Goal: Task Accomplishment & Management: Use online tool/utility

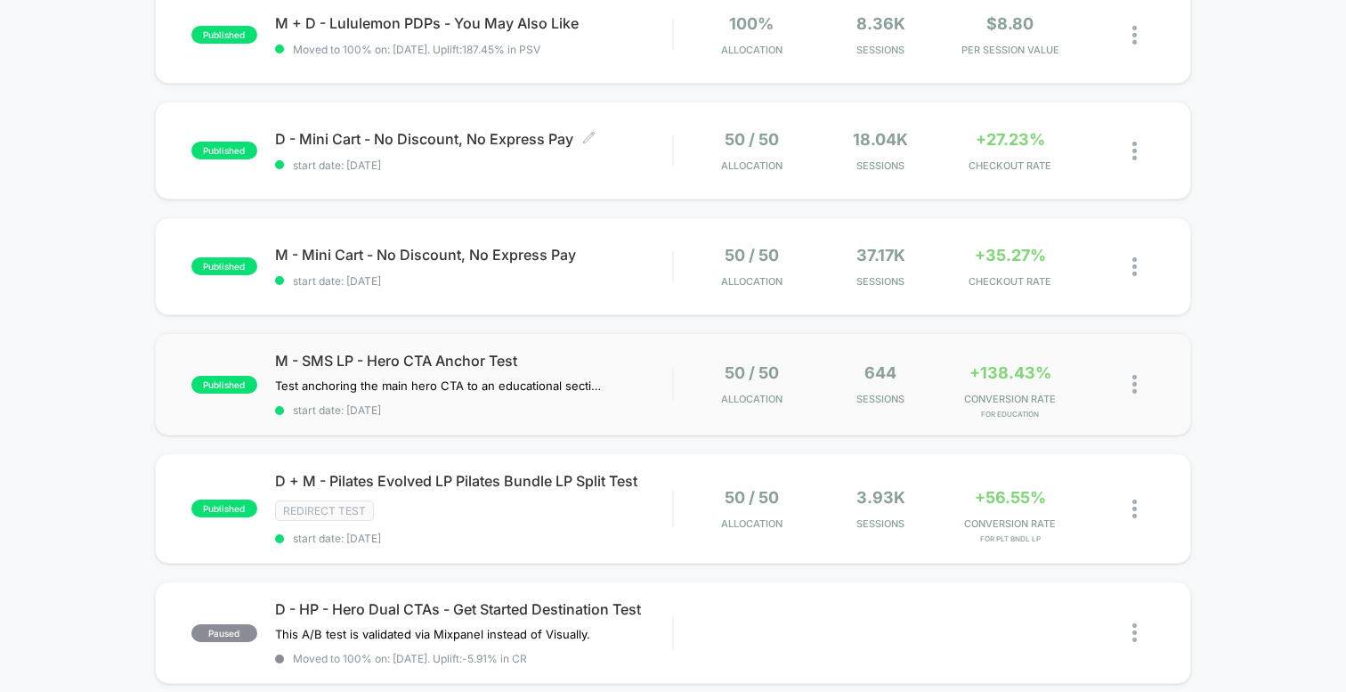
scroll to position [566, 0]
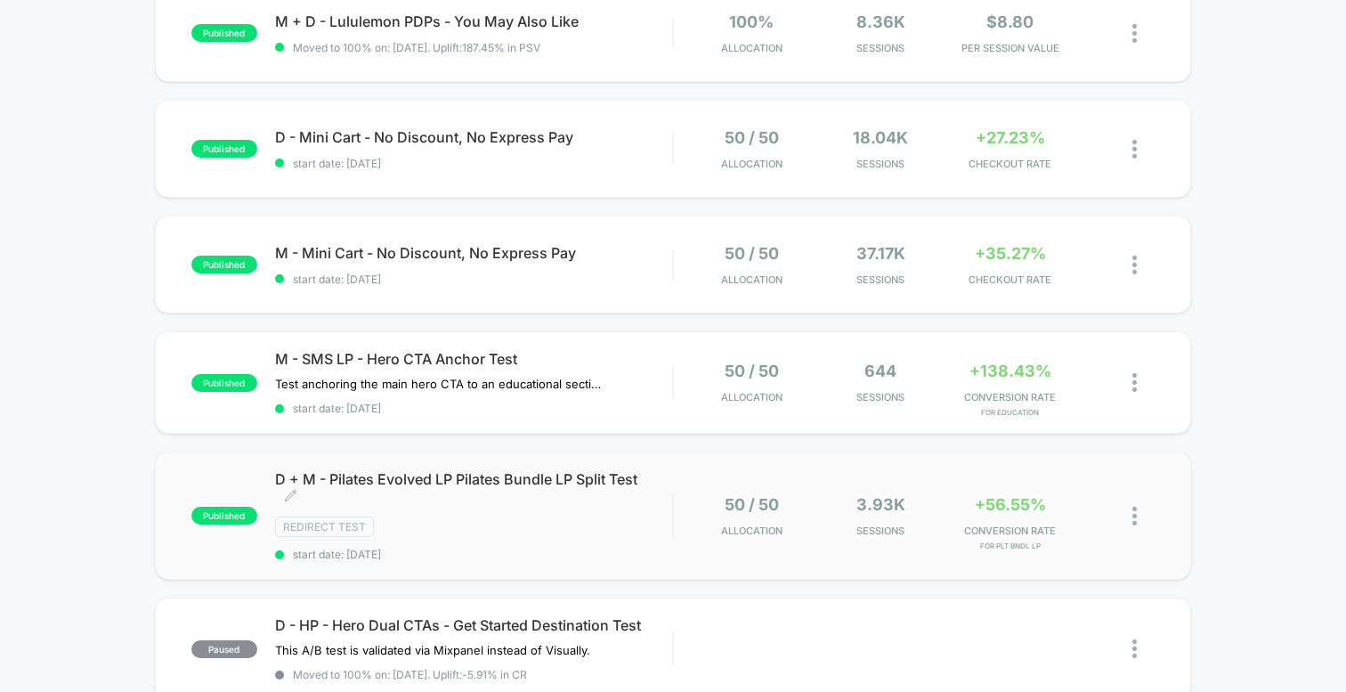
click at [338, 478] on span "D + M - Pilates Evolved LP Pilates Bundle LP Split Test Click to edit experienc…" at bounding box center [473, 488] width 397 height 36
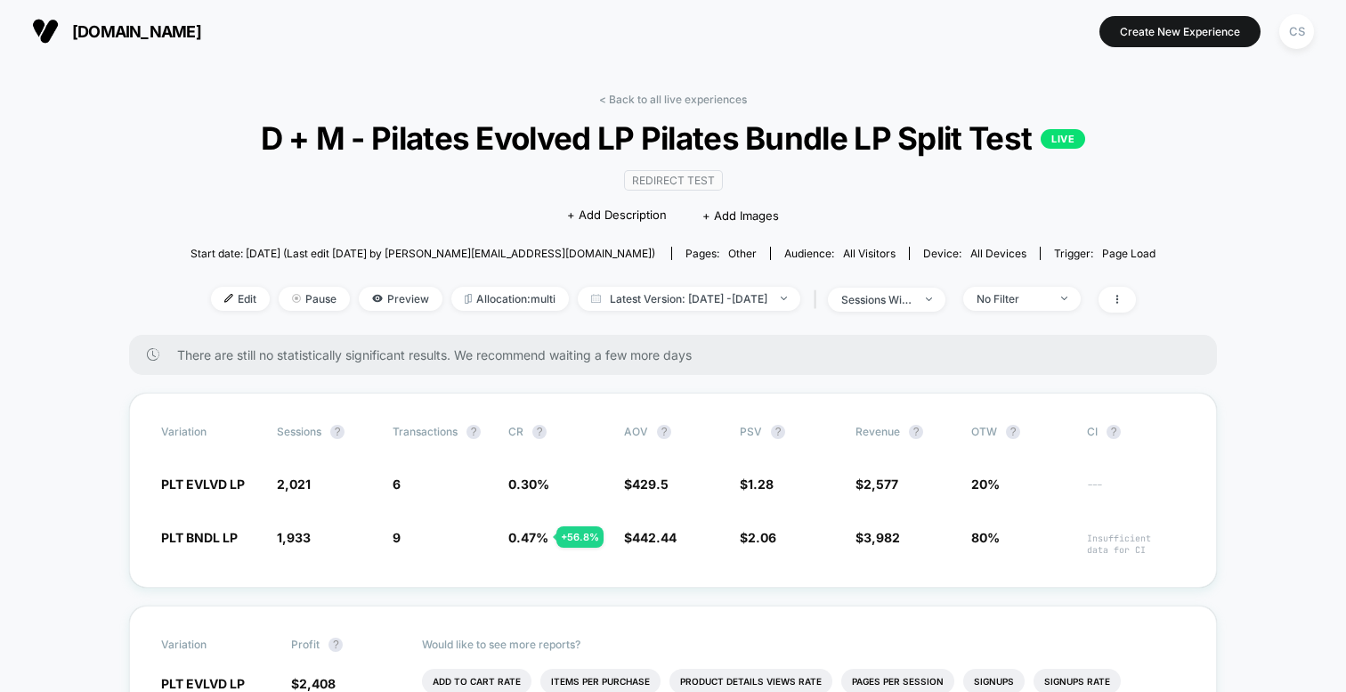
click at [424, 133] on span "D + M - Pilates Evolved LP Pilates Bundle LP Split Test LIVE" at bounding box center [673, 137] width 868 height 37
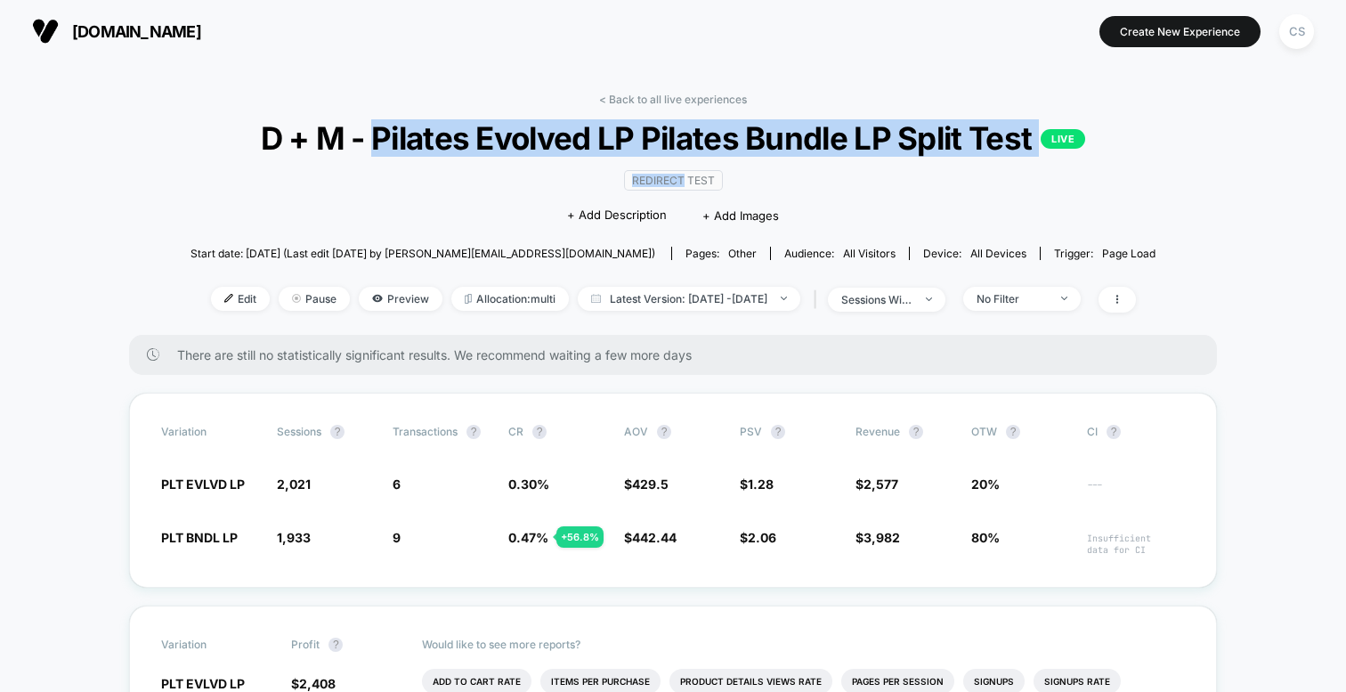
click at [585, 166] on div "Redirect Test Click to edit experience details + Add Description + Add Images" at bounding box center [673, 197] width 579 height 81
click at [644, 135] on span "D + M - Pilates Evolved LP Pilates Bundle LP Split Test LIVE" at bounding box center [673, 137] width 868 height 37
